Goal: Entertainment & Leisure: Consume media (video, audio)

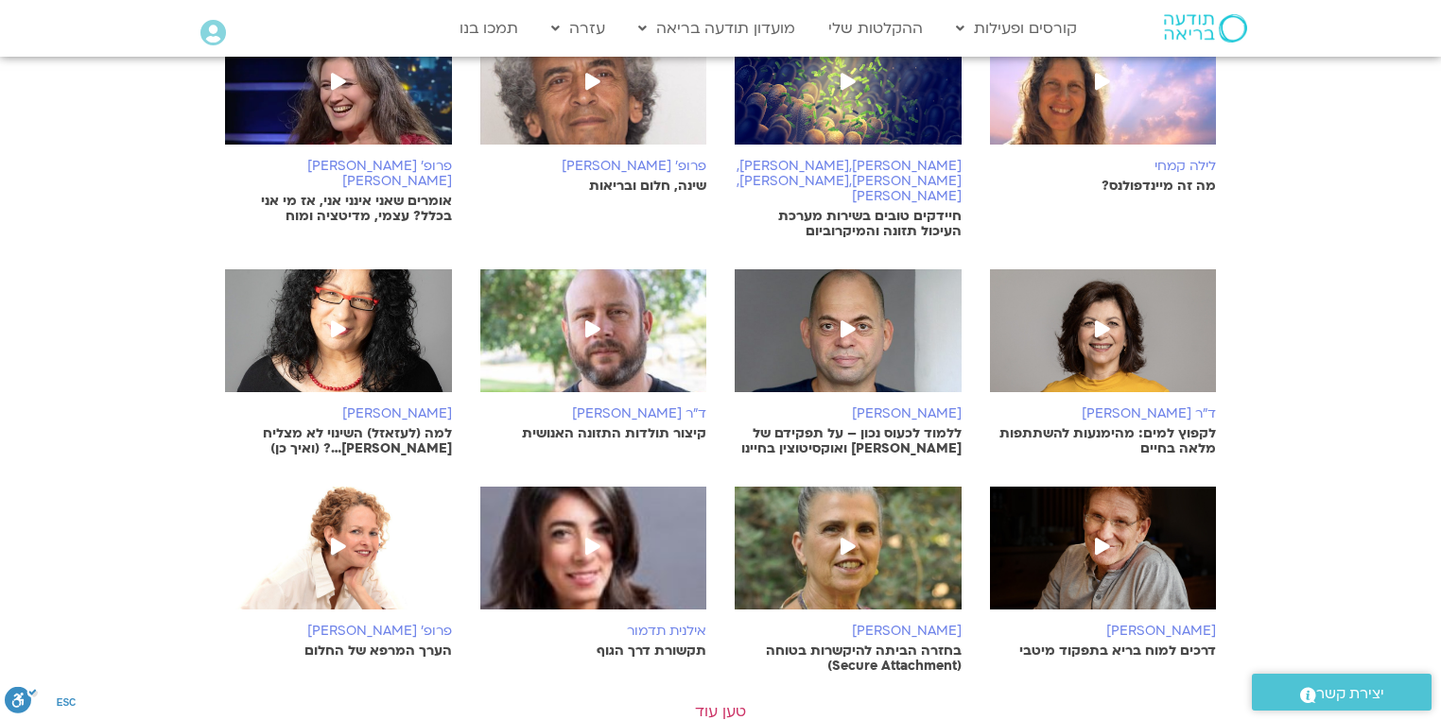
scroll to position [454, 0]
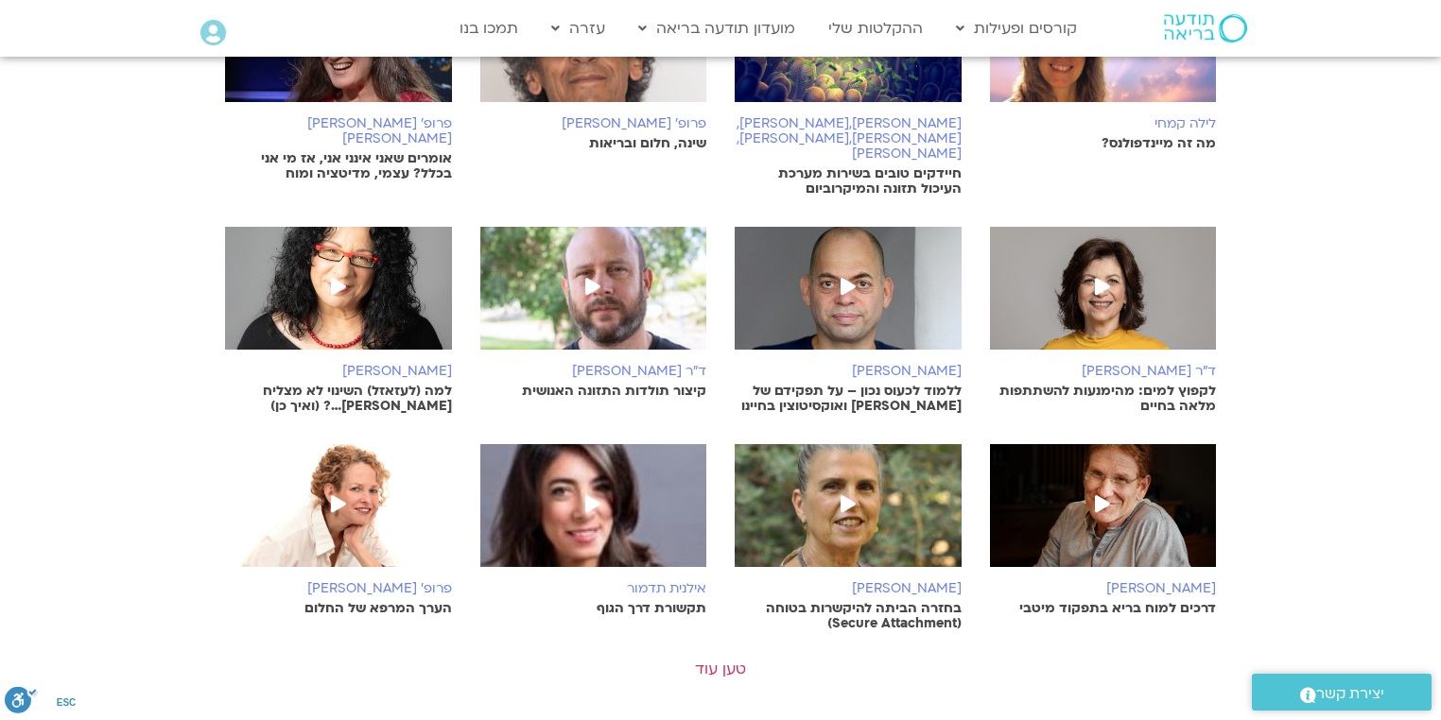
click at [862, 271] on span at bounding box center [848, 288] width 34 height 34
